Goal: Information Seeking & Learning: Learn about a topic

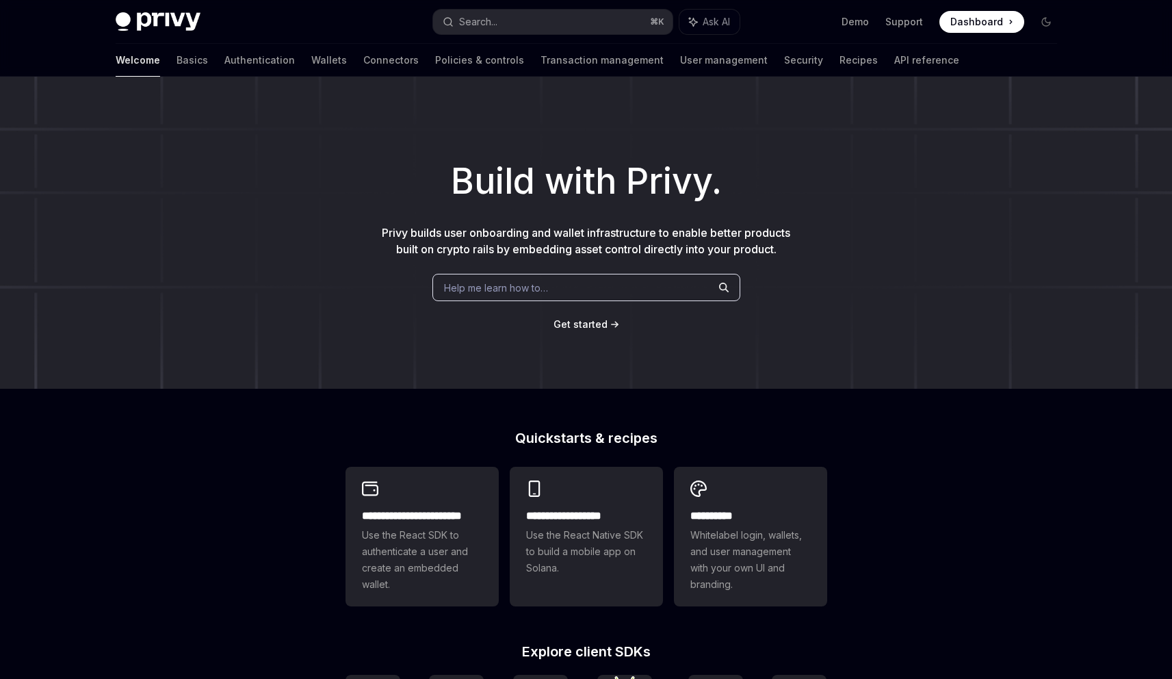
click at [770, 197] on h1 "Build with Privy." at bounding box center [586, 181] width 1128 height 53
click at [540, 25] on button "Search... ⌘ K" at bounding box center [552, 22] width 239 height 25
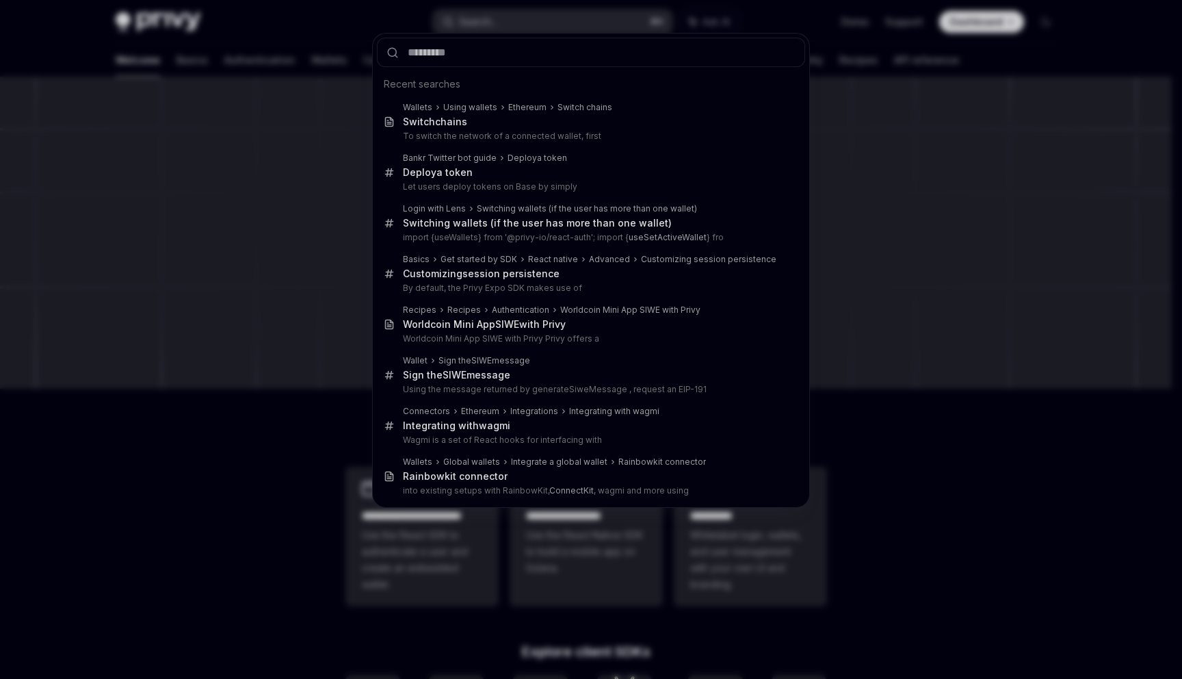
type input "**********"
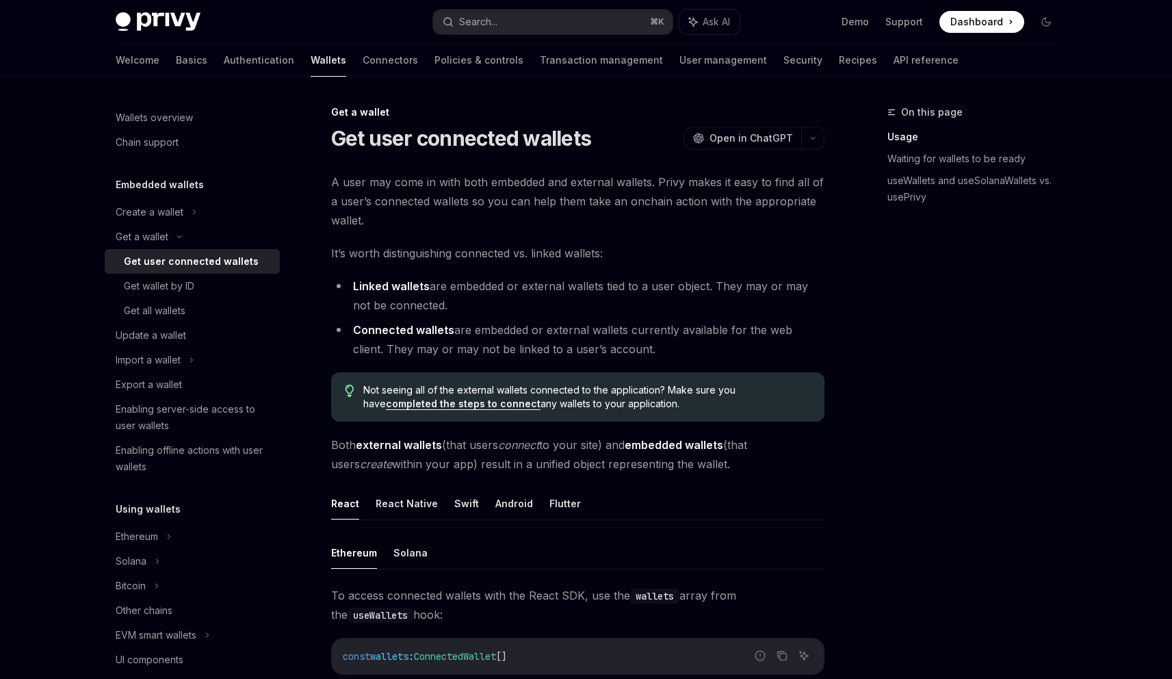
scroll to position [77, 0]
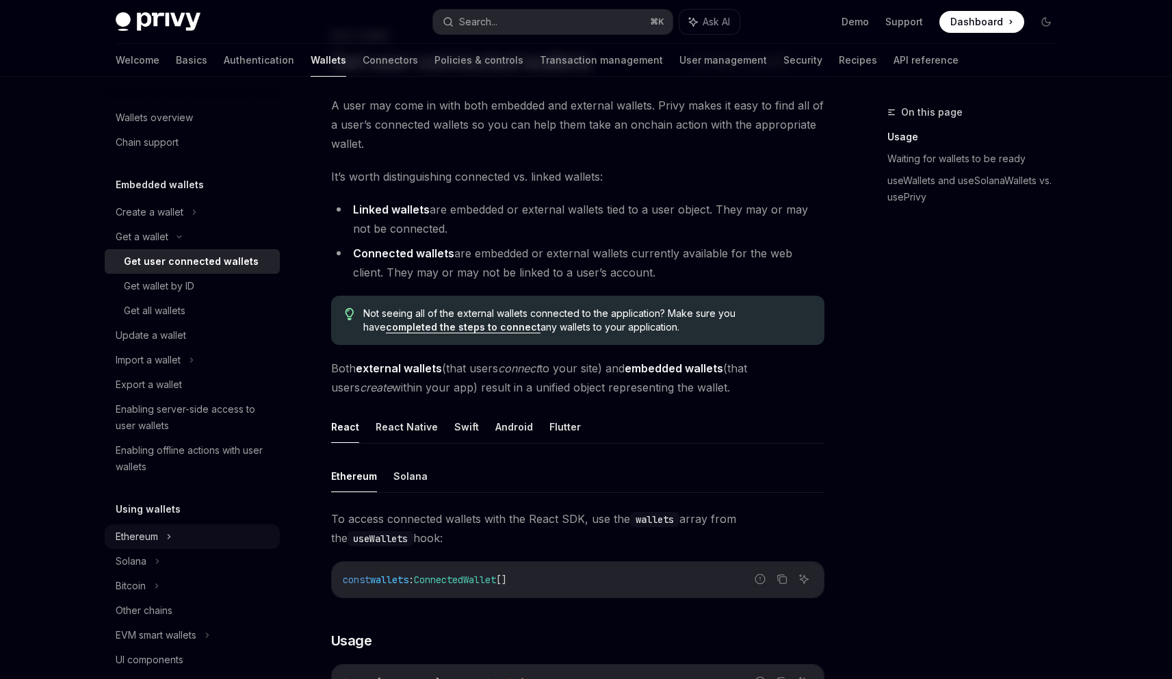
click at [174, 535] on div "Ethereum" at bounding box center [192, 536] width 175 height 25
type textarea "*"
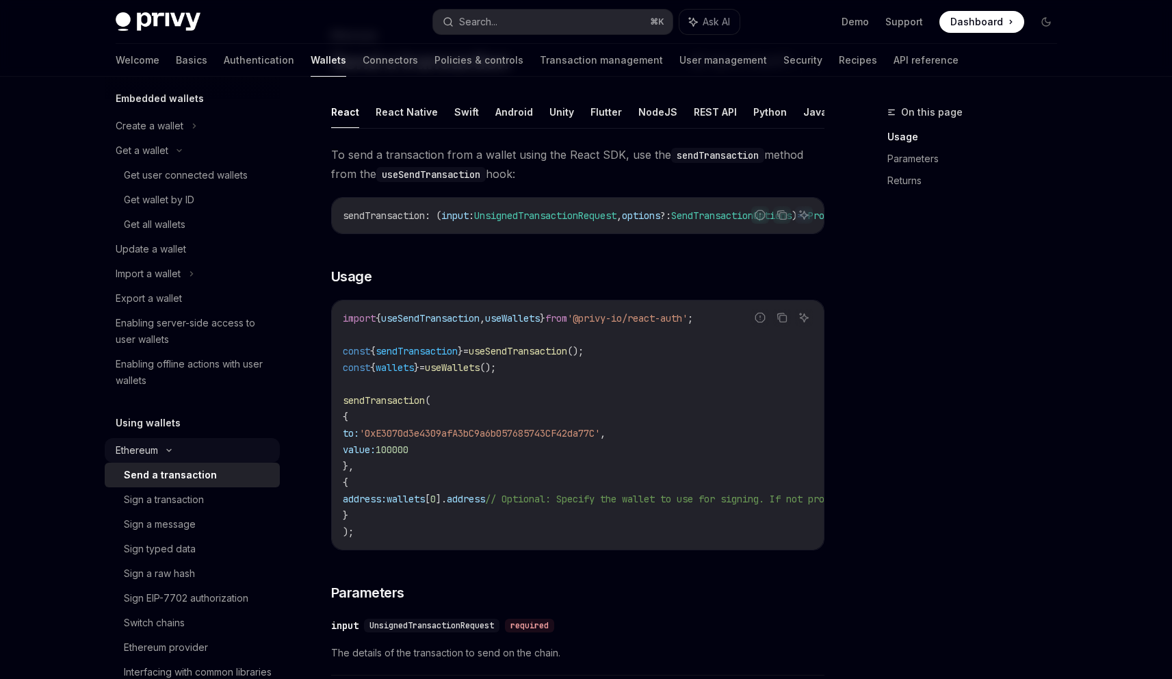
scroll to position [95, 0]
